Goal: Browse casually: Explore the website without a specific task or goal

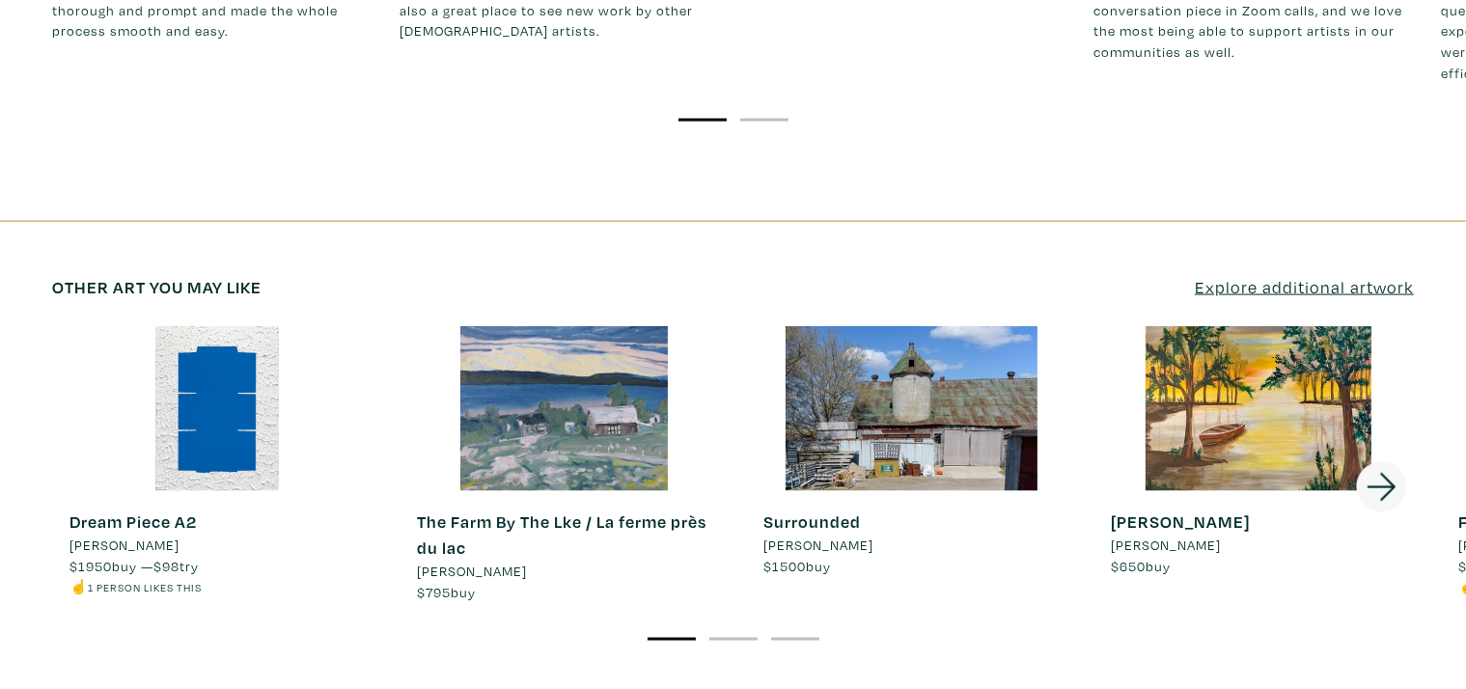
scroll to position [2765, 0]
click at [928, 338] on div at bounding box center [912, 407] width 330 height 165
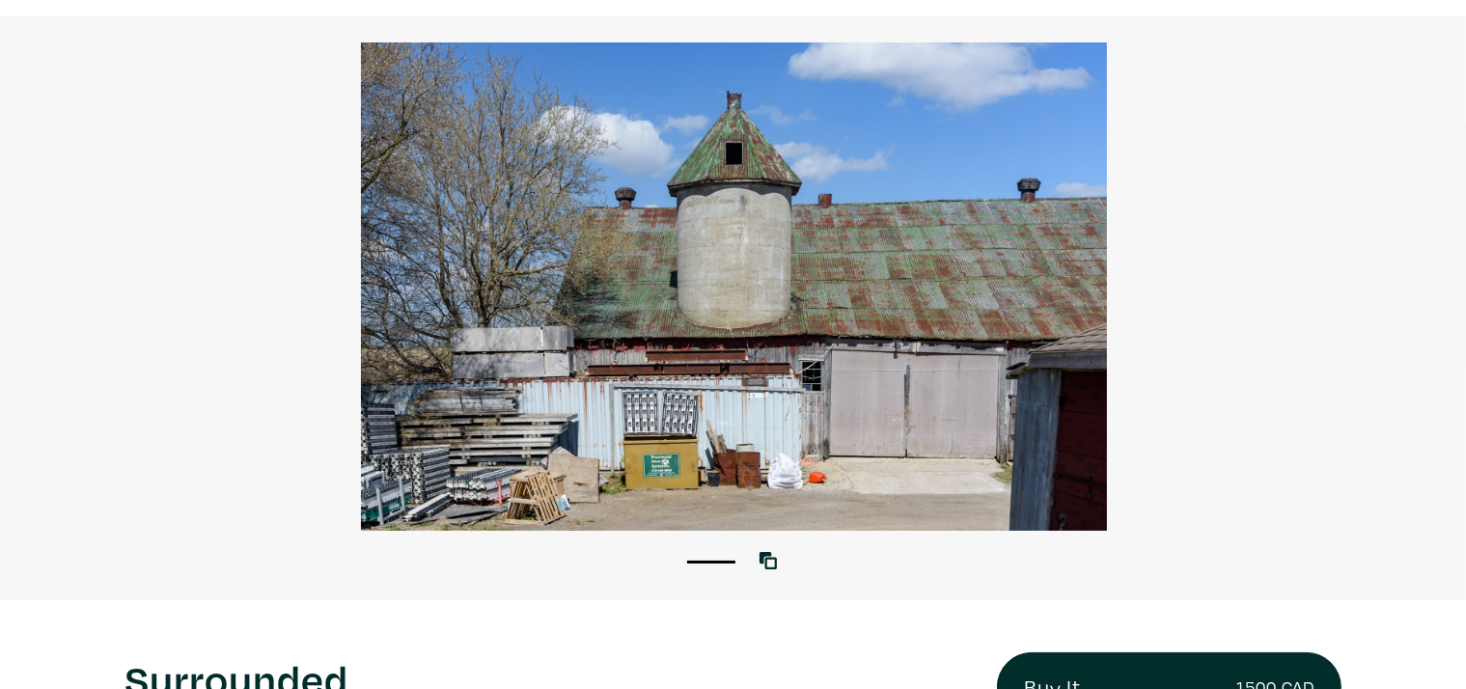
scroll to position [124, 0]
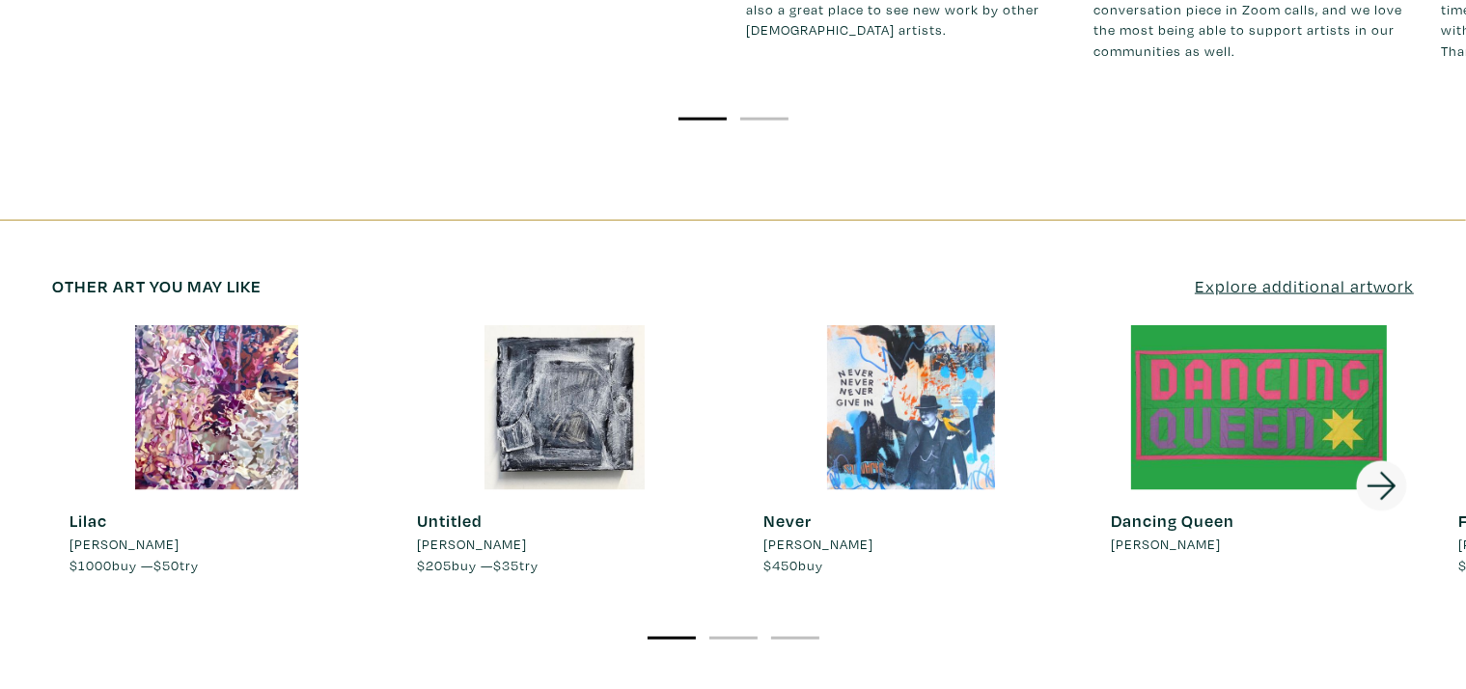
scroll to position [2785, 0]
